Goal: Information Seeking & Learning: Learn about a topic

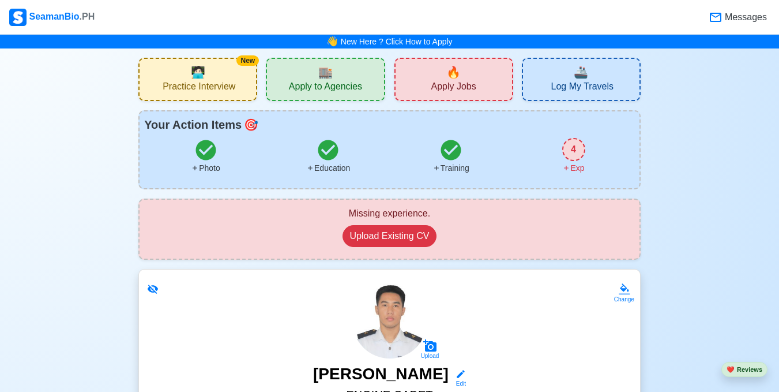
click at [450, 76] on span "🔥" at bounding box center [453, 71] width 14 height 17
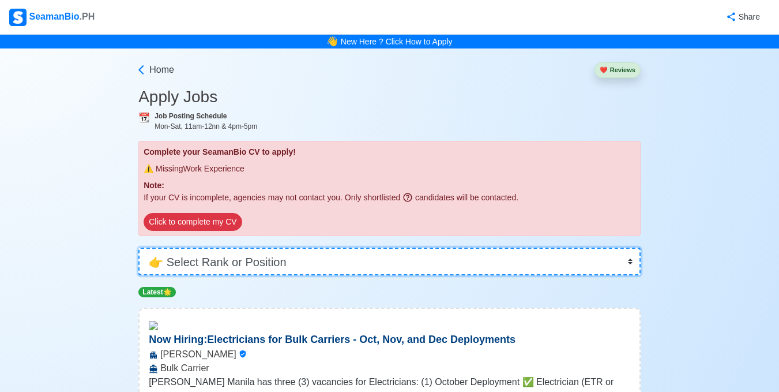
click at [306, 261] on select "👉 Select Rank or Position Master Chief Officer 2nd Officer 3rd Officer Junior O…" at bounding box center [389, 261] width 502 height 28
select select "Cadet"
click at [138, 247] on select "👉 Select Rank or Position Master Chief Officer 2nd Officer 3rd Officer Junior O…" at bounding box center [389, 261] width 502 height 28
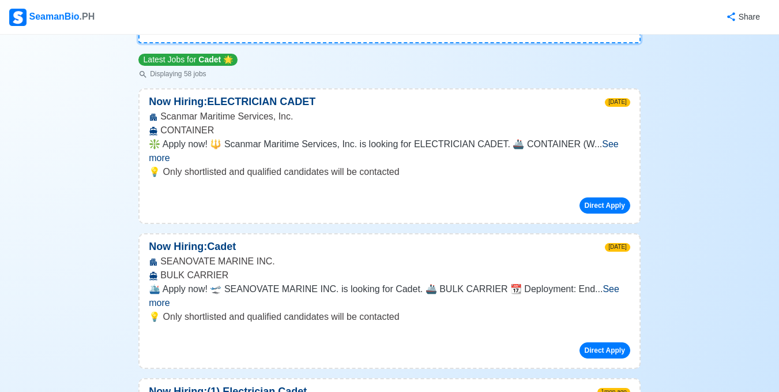
scroll to position [245, 0]
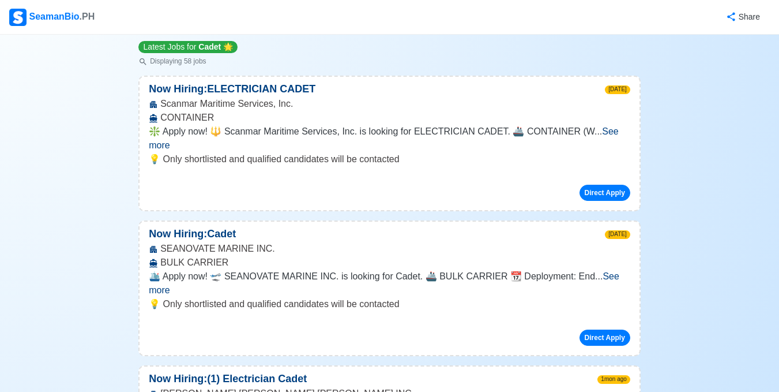
click at [612, 136] on span "See more" at bounding box center [384, 138] width 470 height 24
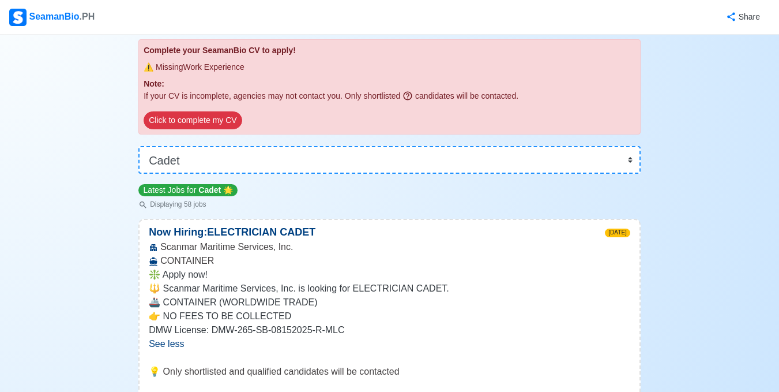
scroll to position [36, 0]
